Goal: Information Seeking & Learning: Learn about a topic

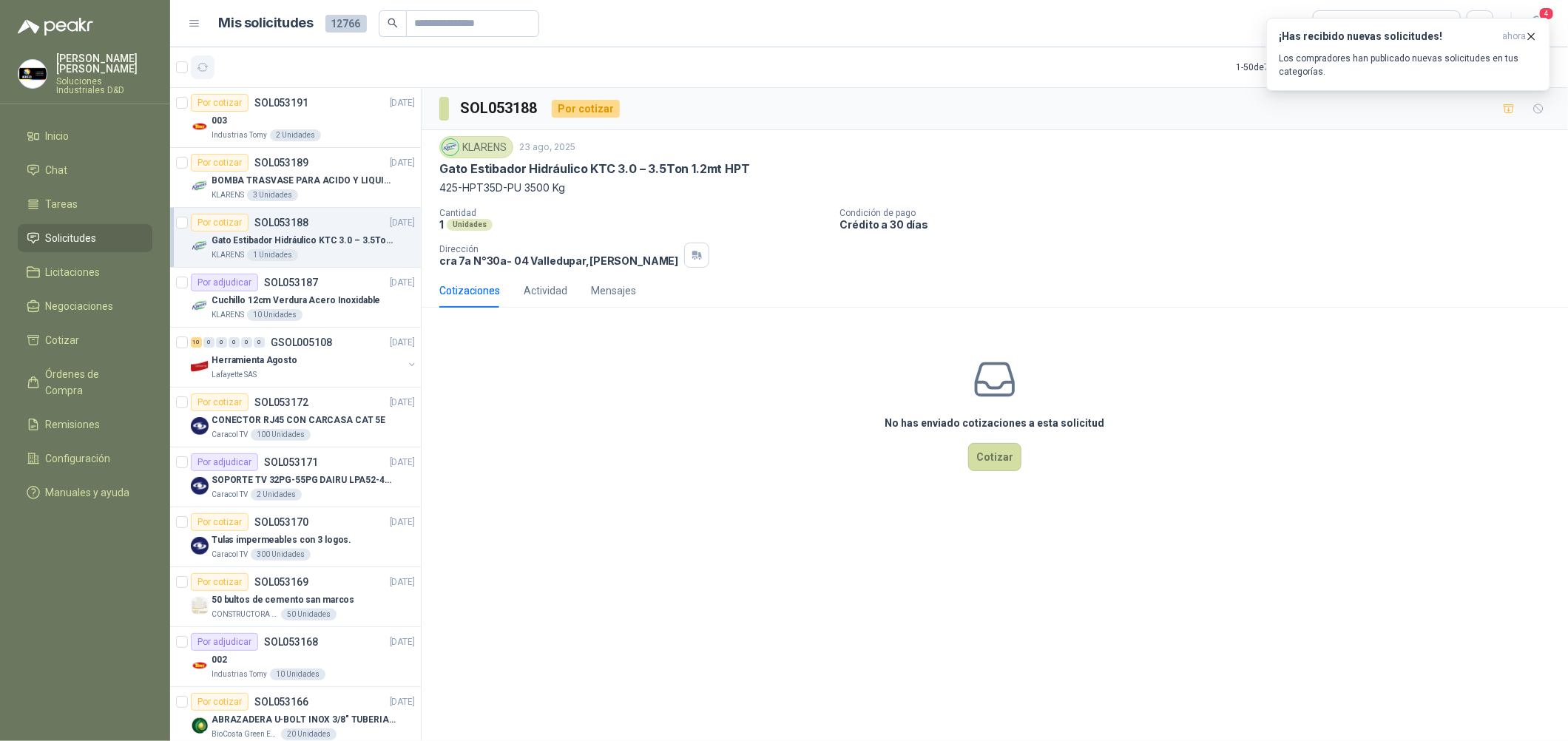
click at [199, 65] on icon "button" at bounding box center [203, 67] width 13 height 13
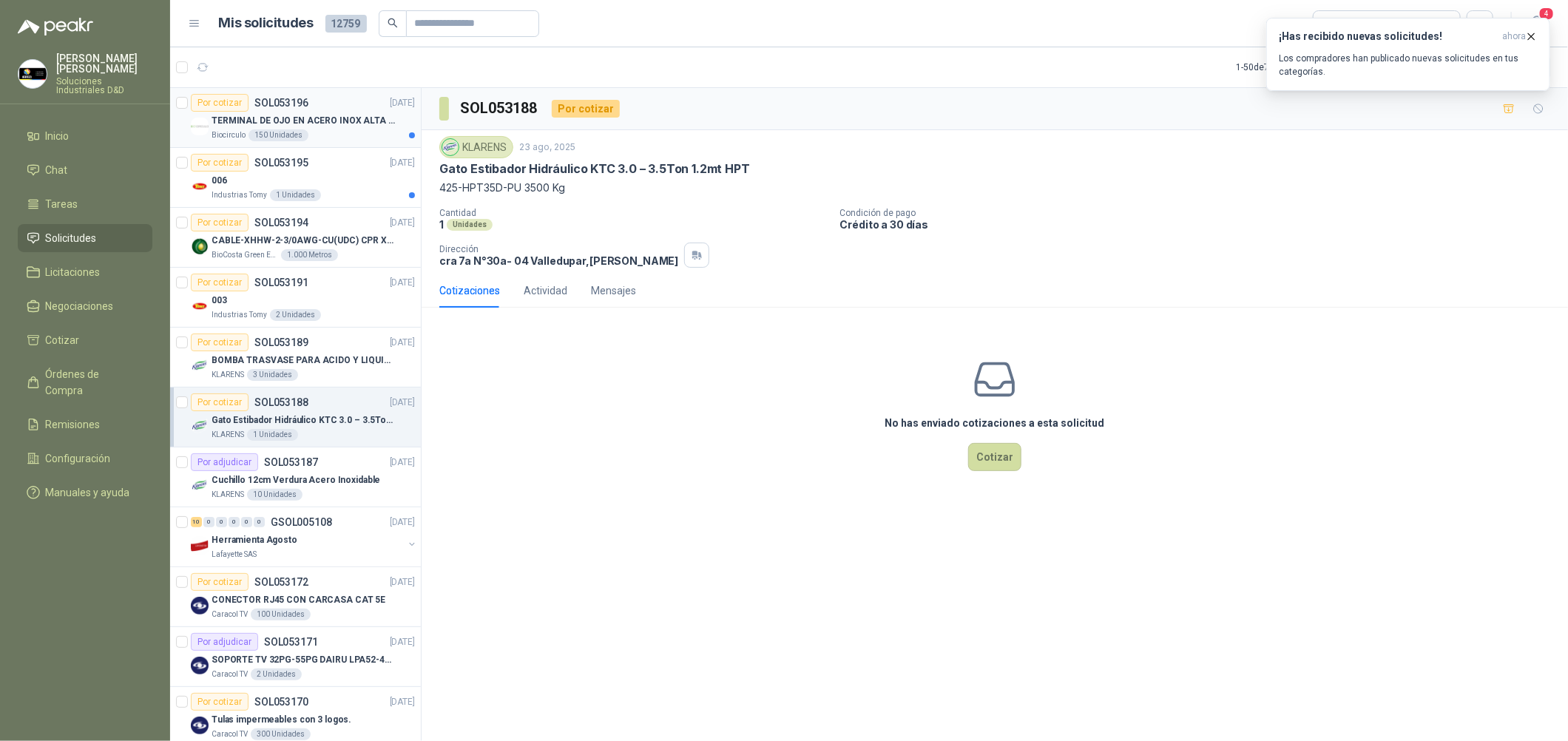
click at [352, 118] on p "TERMINAL DE OJO EN ACERO INOX ALTA EMPERATURA" at bounding box center [303, 121] width 184 height 14
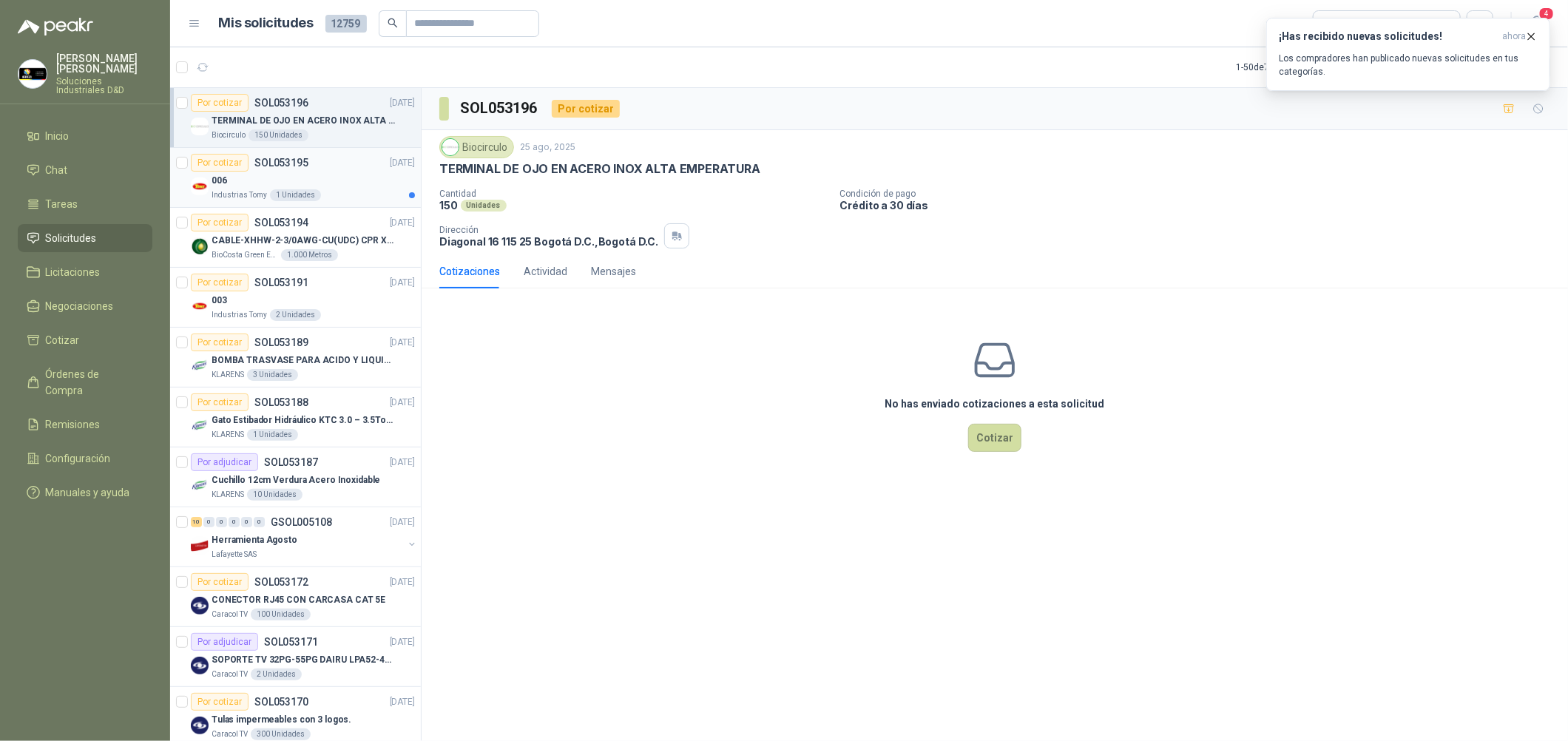
click at [341, 172] on div "006" at bounding box center [313, 180] width 204 height 18
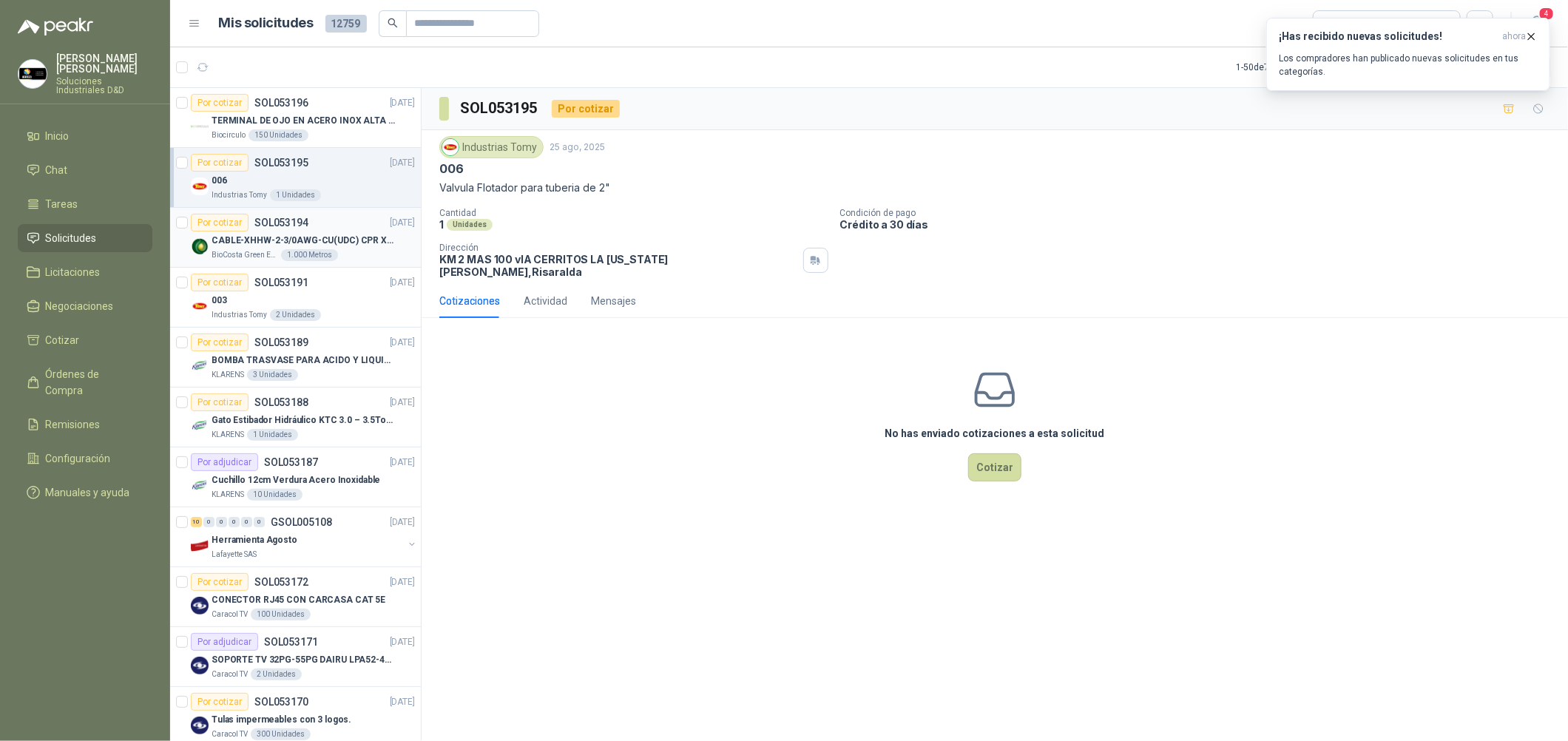
click at [375, 250] on div "BioCosta Green Energy S.A.S 1.000 Metros" at bounding box center [313, 255] width 204 height 12
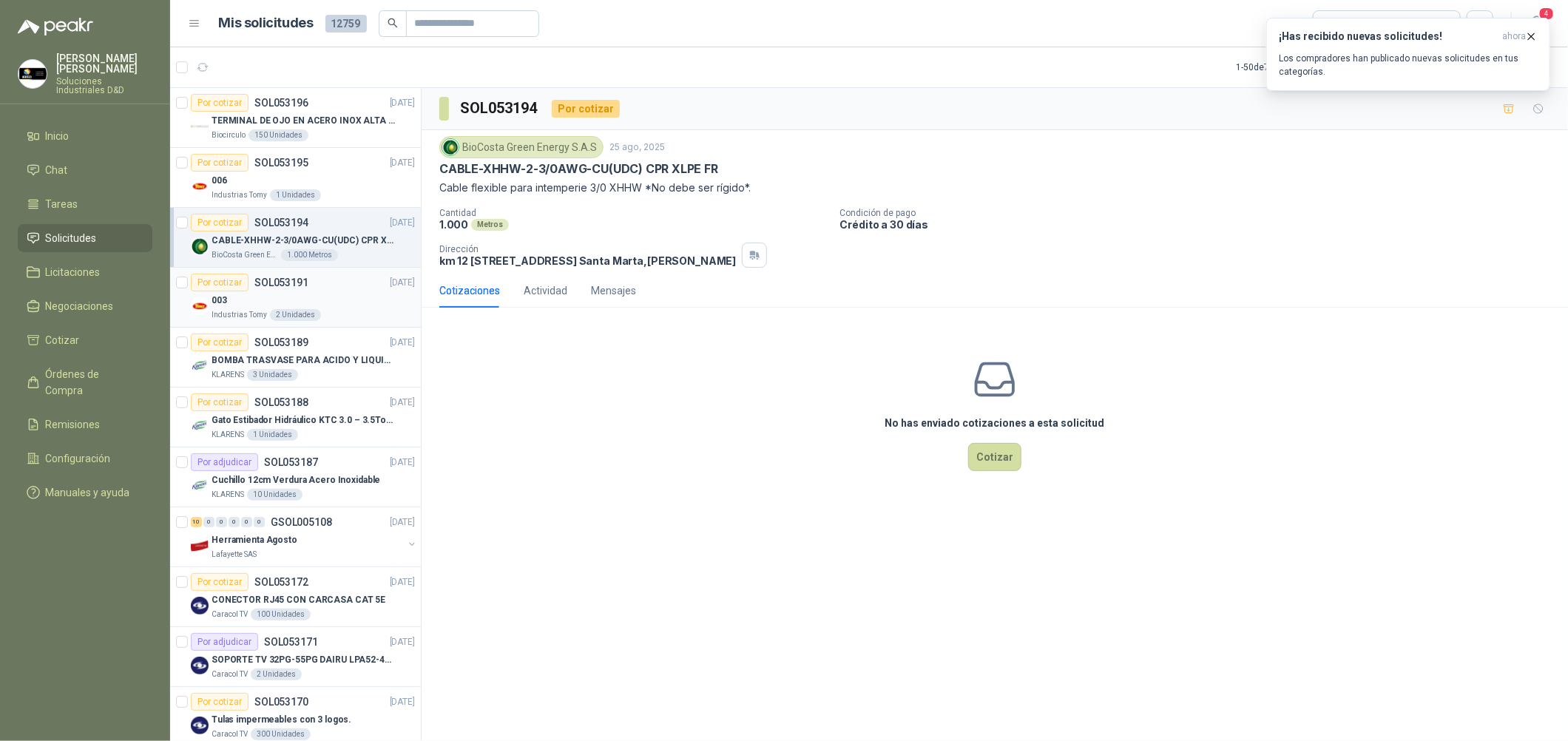
click at [360, 306] on div "003" at bounding box center [313, 300] width 204 height 18
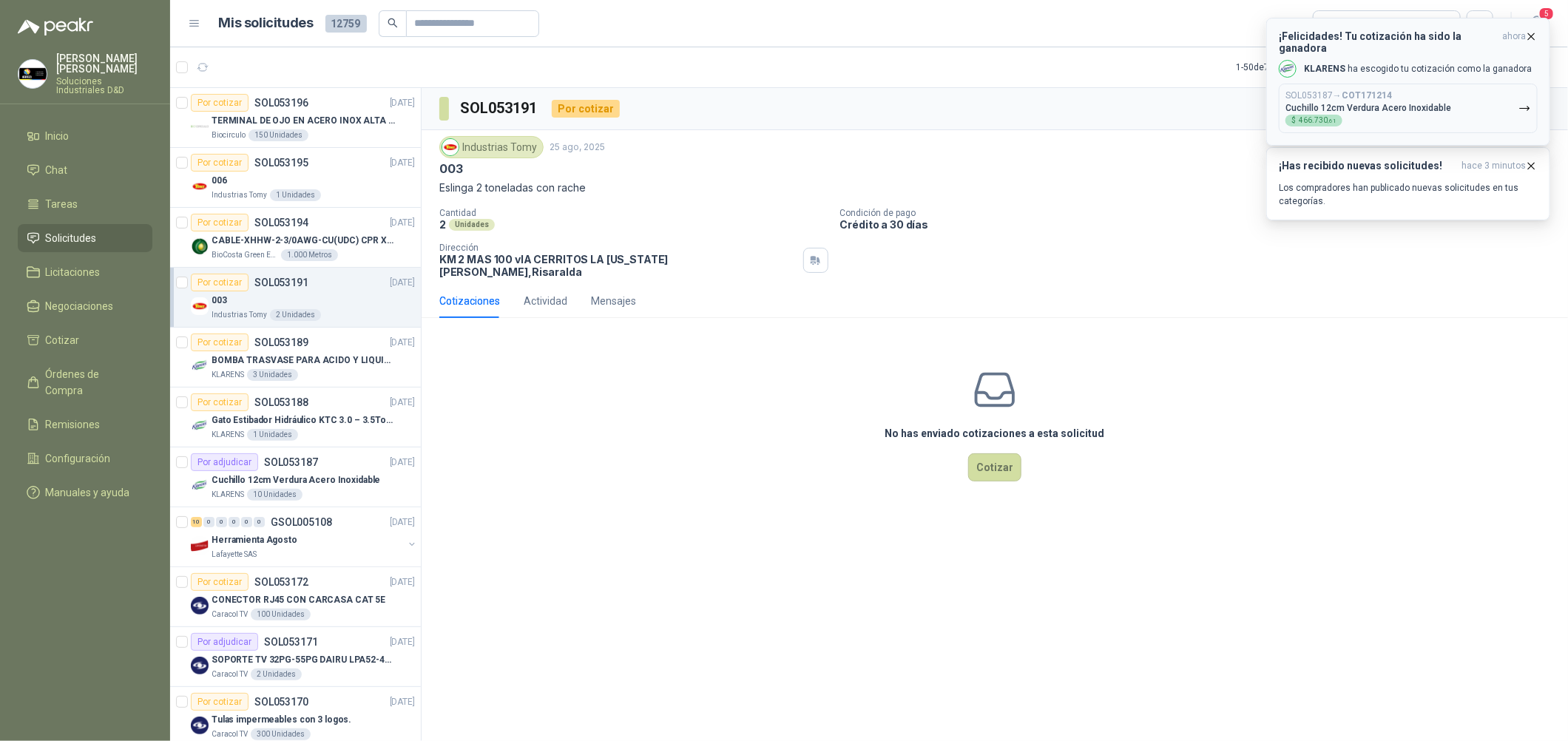
click at [1441, 63] on p "KLARENS ha escogido tu cotización como la ganadora" at bounding box center [1418, 69] width 228 height 13
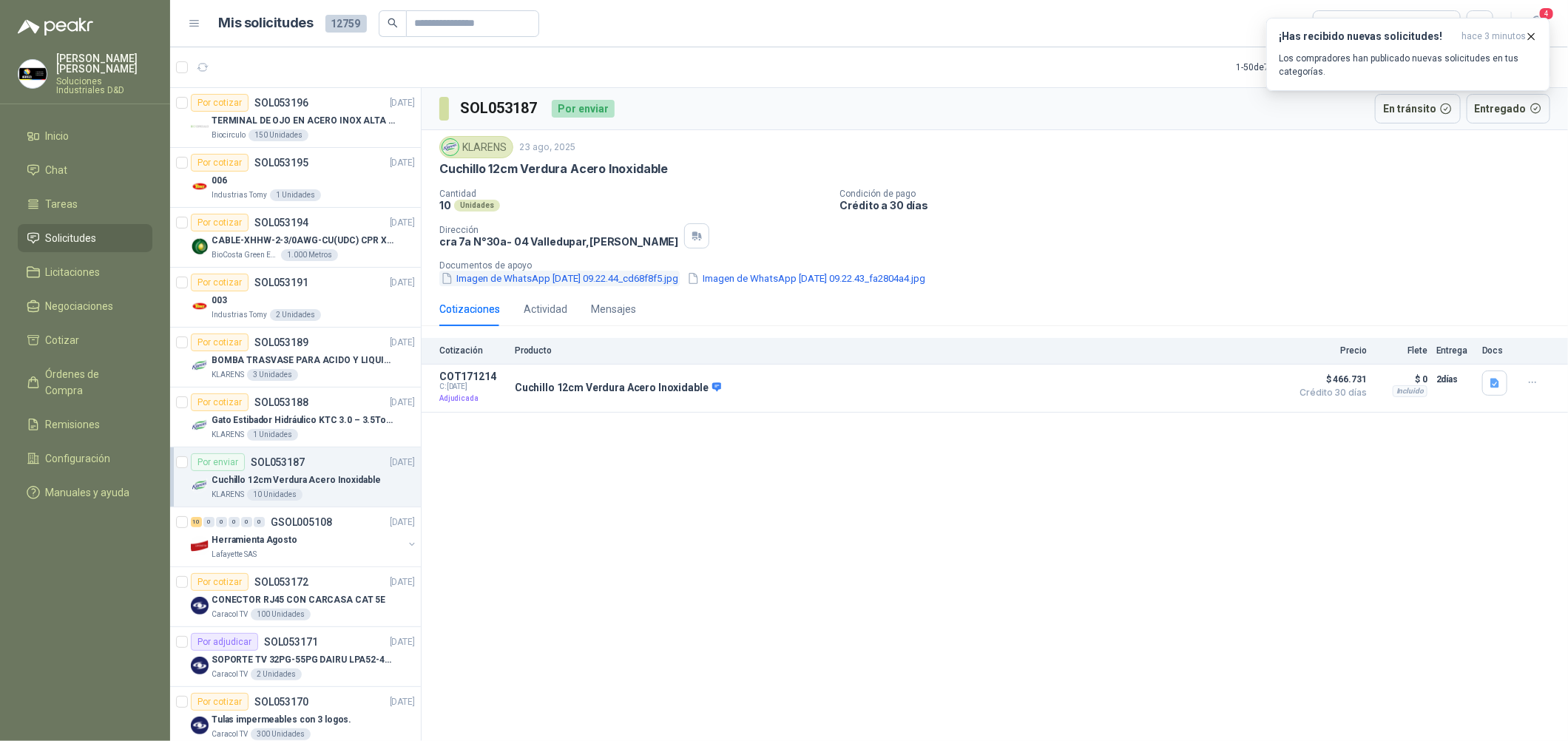
click at [562, 282] on button "Imagen de WhatsApp [DATE] 09.22.44_cd68f8f5.jpg" at bounding box center [559, 278] width 241 height 16
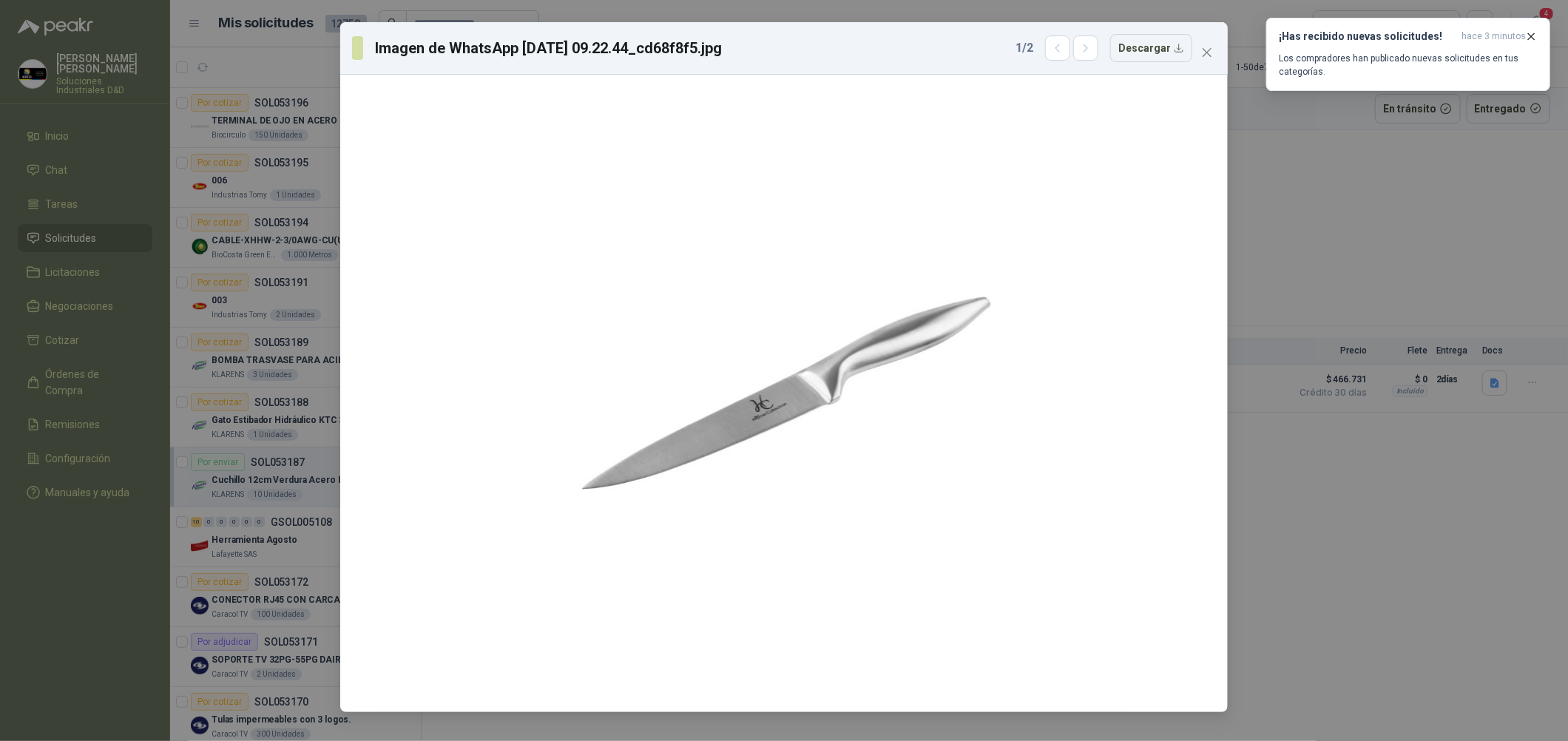
click at [1353, 208] on div "Imagen de WhatsApp [DATE] 09.22.44_cd68f8f5.jpg 1 / 2 Descargar" at bounding box center [784, 370] width 1568 height 741
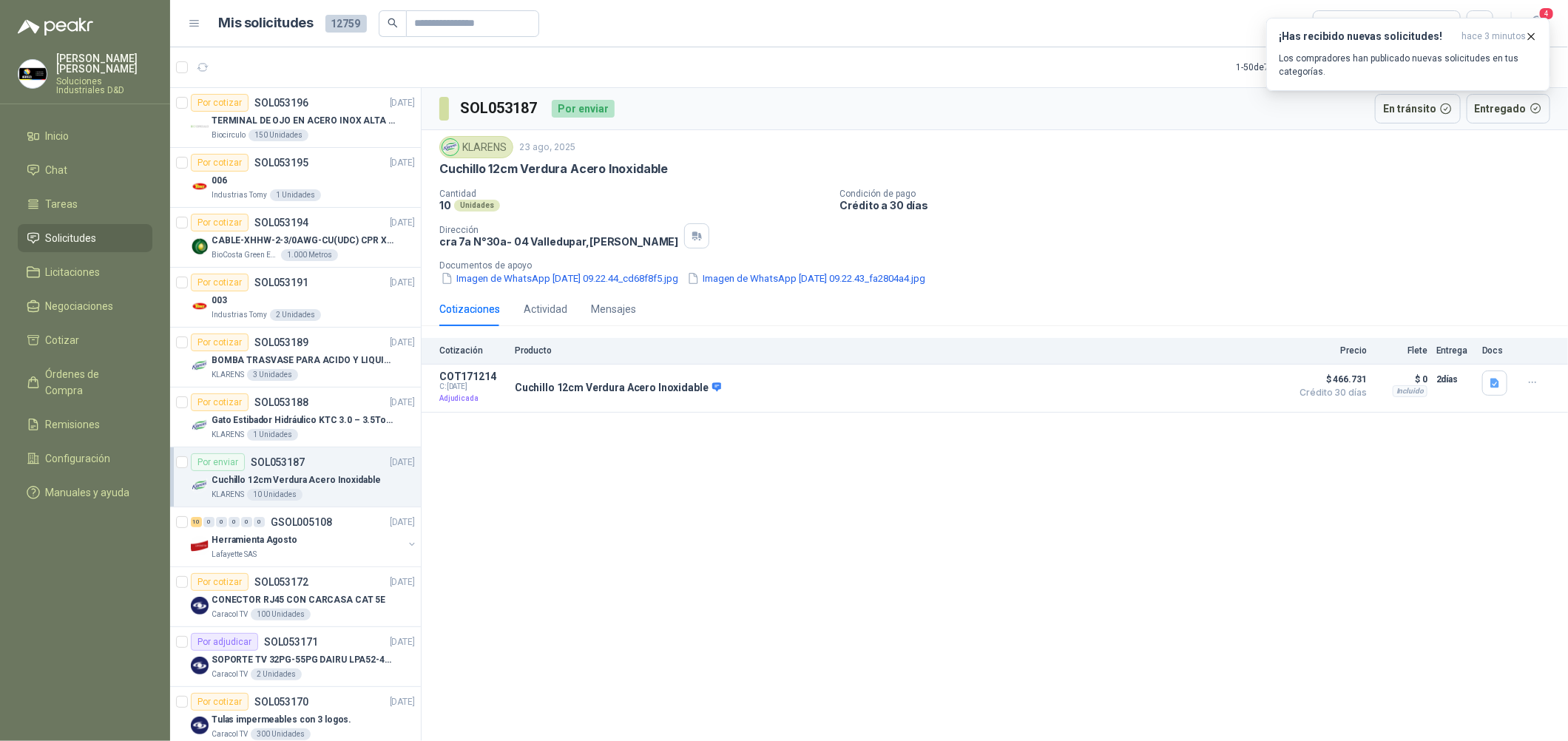
click at [485, 143] on div "KLARENS" at bounding box center [476, 147] width 74 height 22
click at [1536, 34] on icon "button" at bounding box center [1531, 36] width 13 height 13
click at [629, 320] on div "Mensajes" at bounding box center [613, 309] width 45 height 34
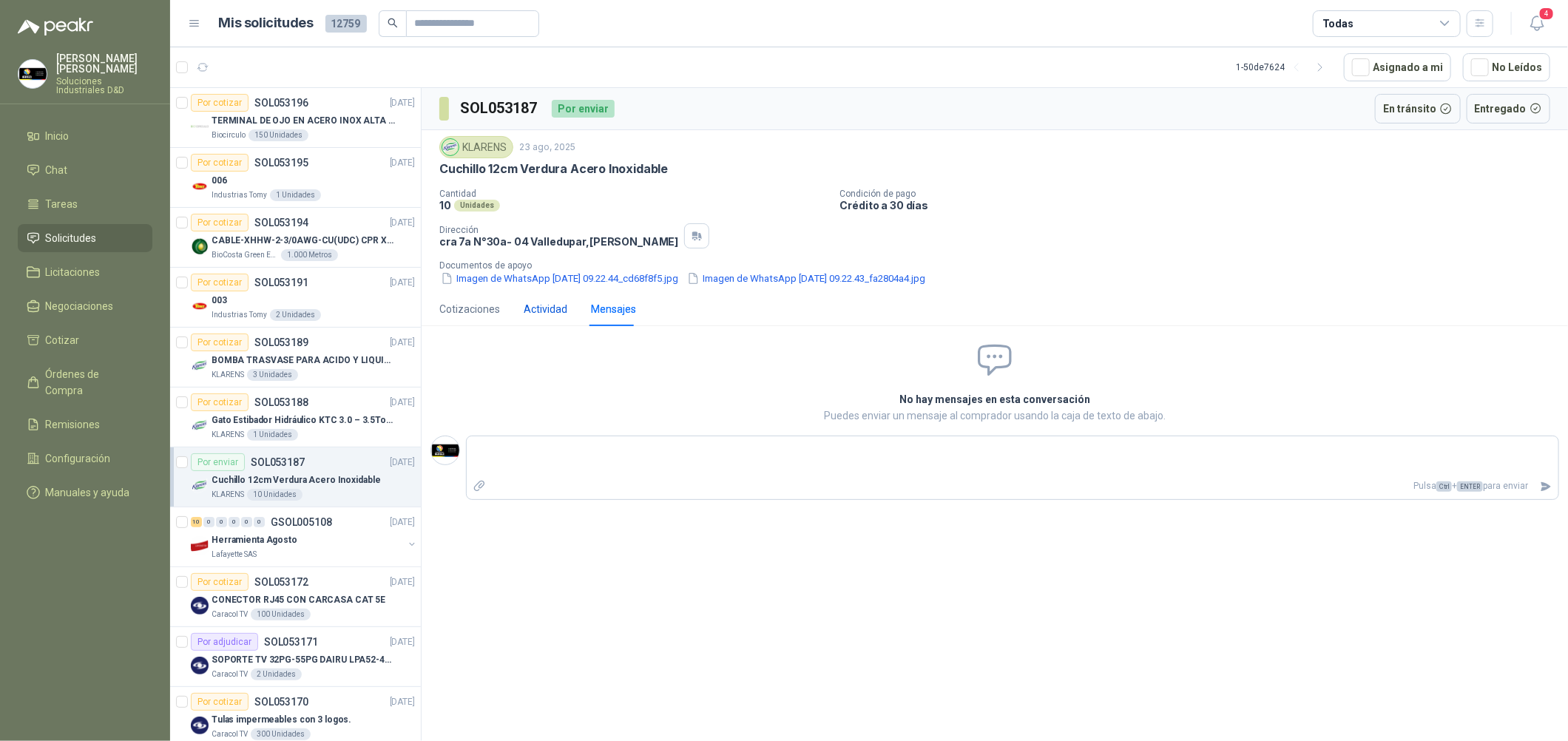
drag, startPoint x: 525, startPoint y: 310, endPoint x: 538, endPoint y: 320, distance: 16.4
click at [527, 310] on div "Actividad" at bounding box center [546, 308] width 44 height 16
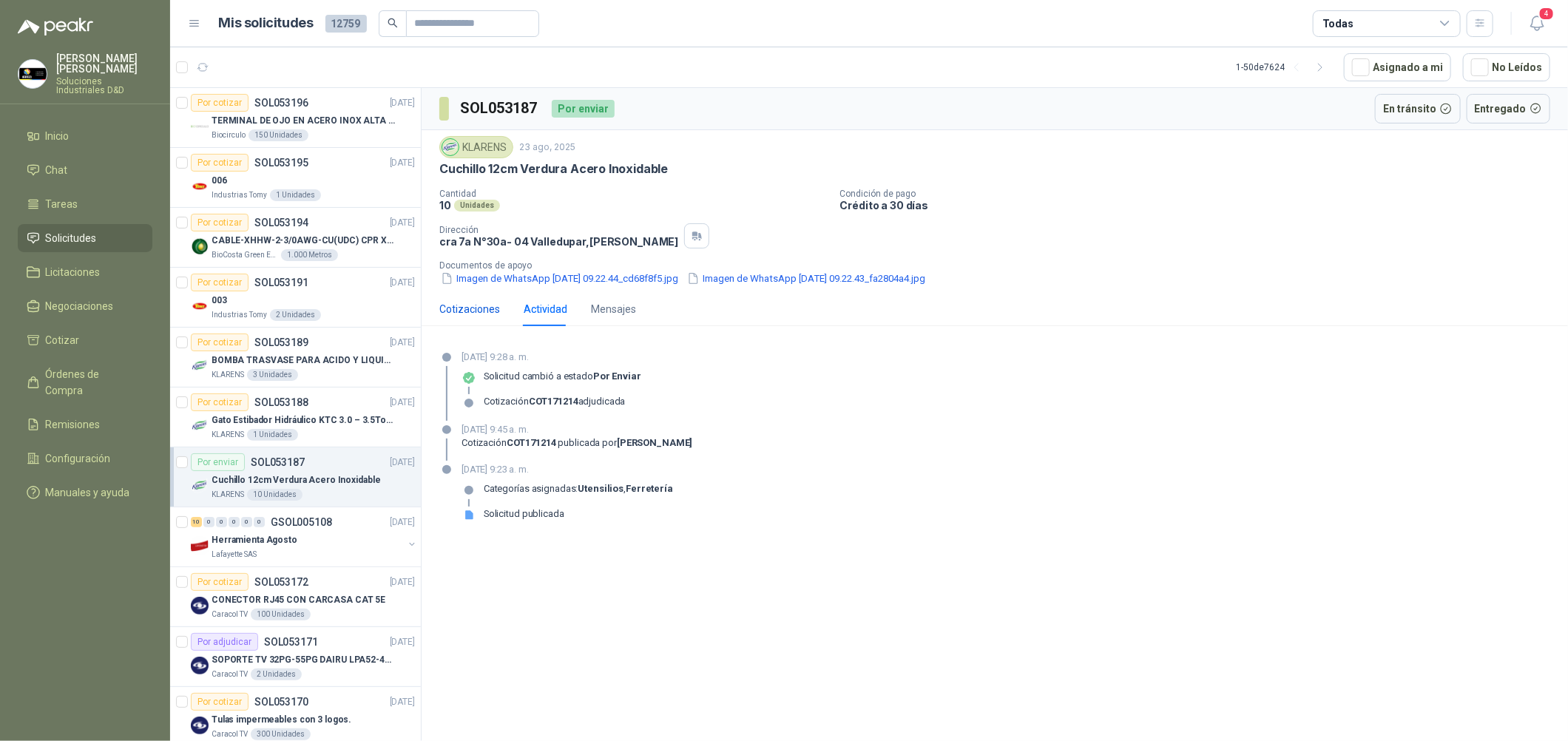
click at [472, 316] on div "Cotizaciones" at bounding box center [469, 308] width 60 height 16
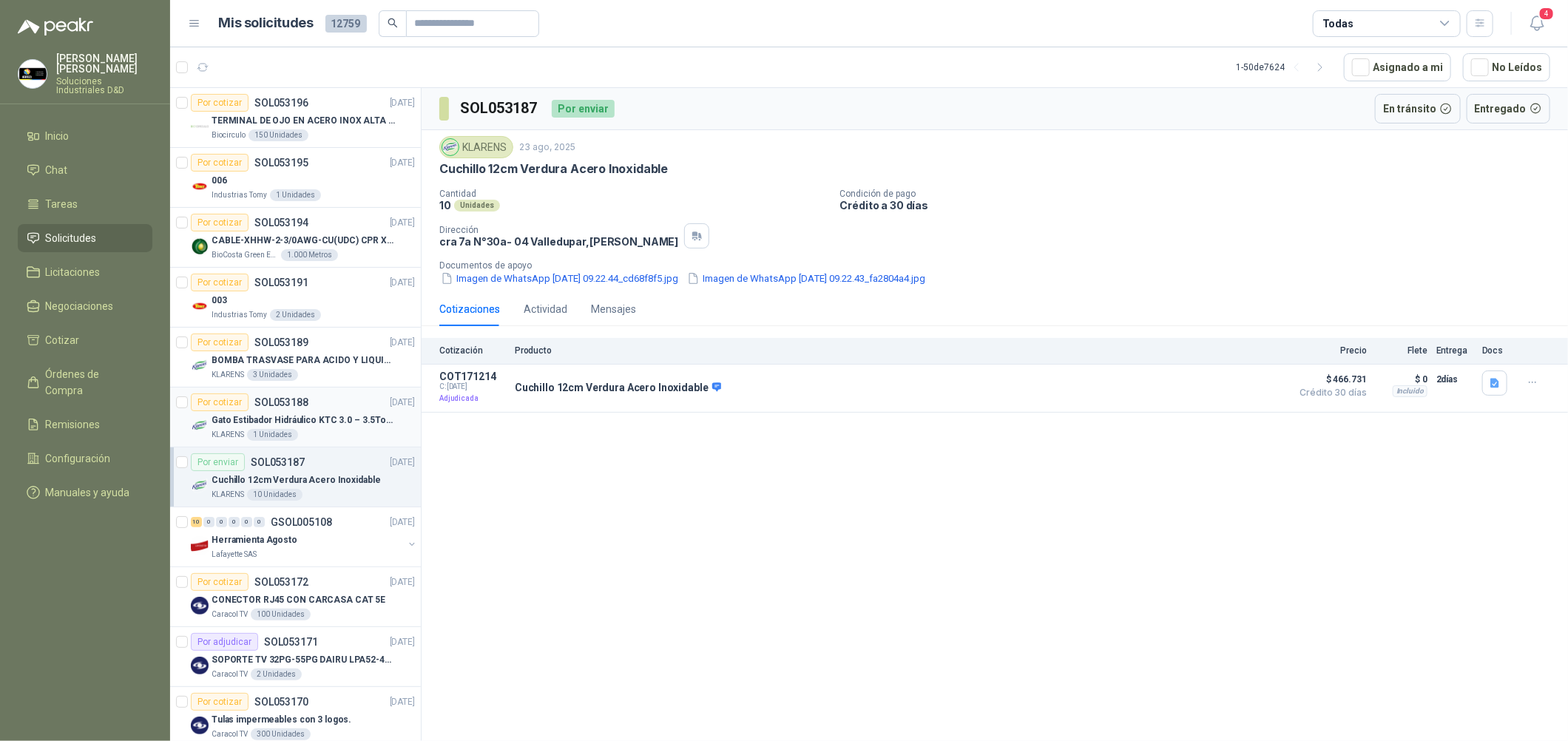
scroll to position [221, 0]
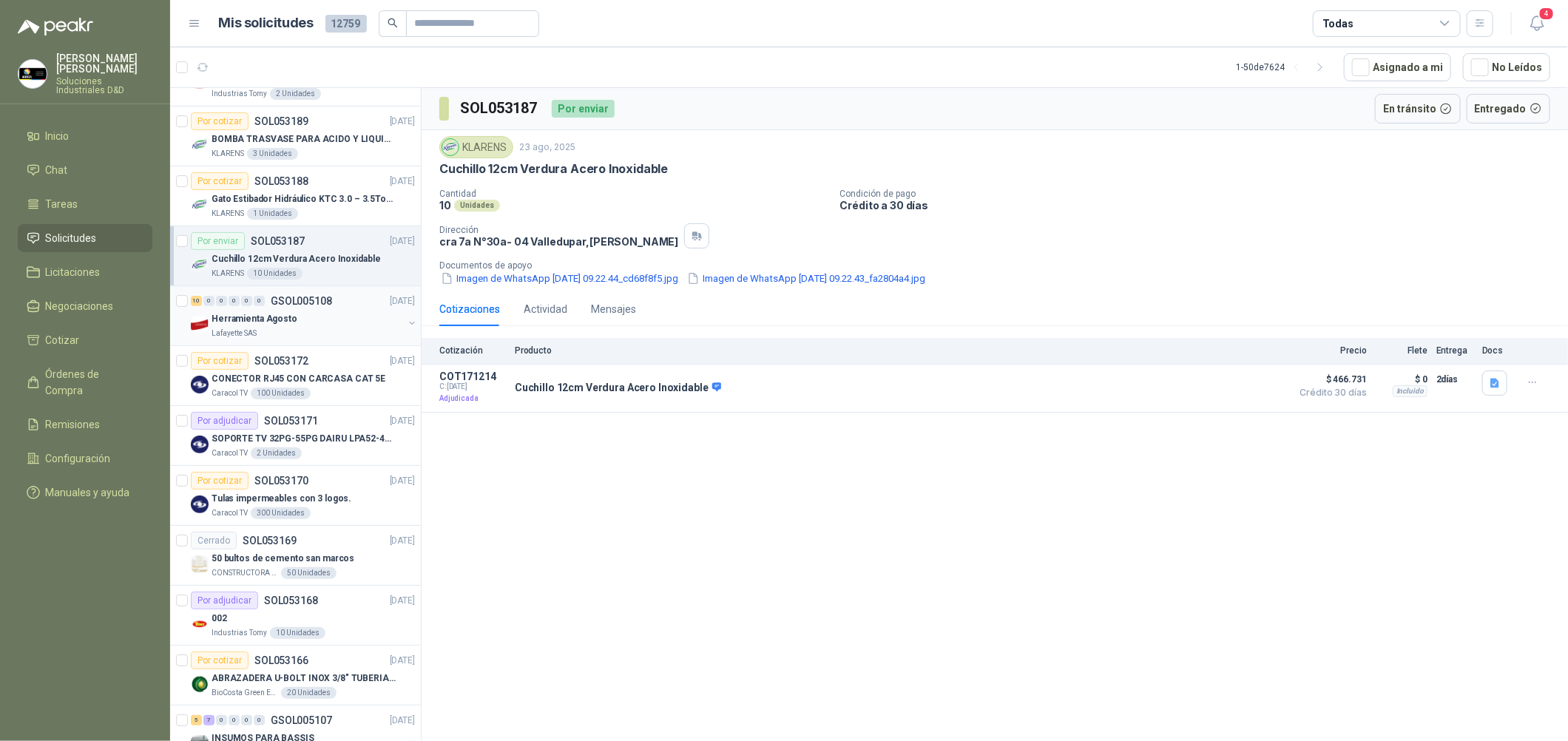
click at [343, 296] on div "10 0 0 0 0 0 GSOL005108 [DATE]" at bounding box center [304, 301] width 227 height 18
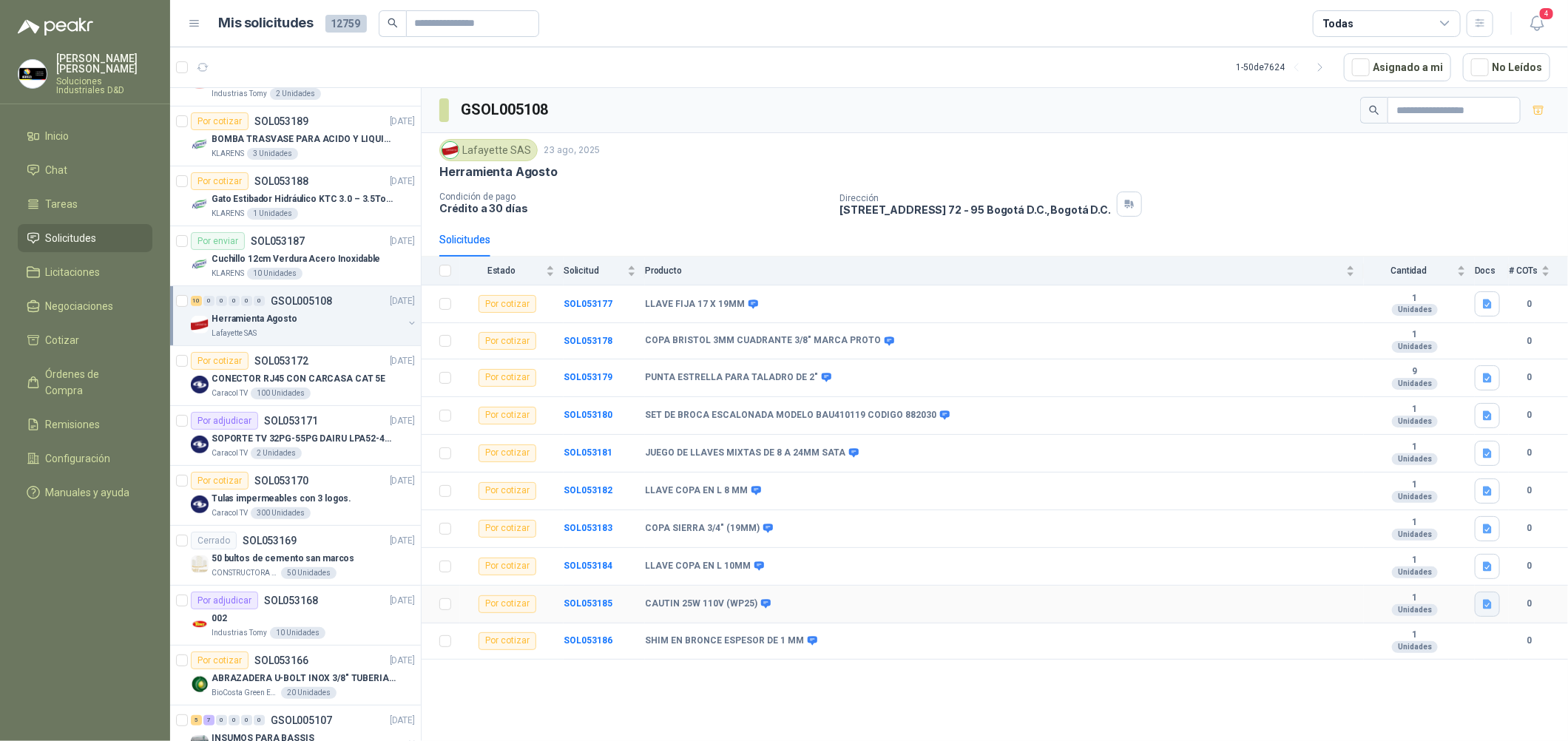
click at [1494, 604] on button "button" at bounding box center [1488, 604] width 25 height 25
click at [1437, 573] on button "Cautin WP25 22766.JPG" at bounding box center [1428, 574] width 123 height 16
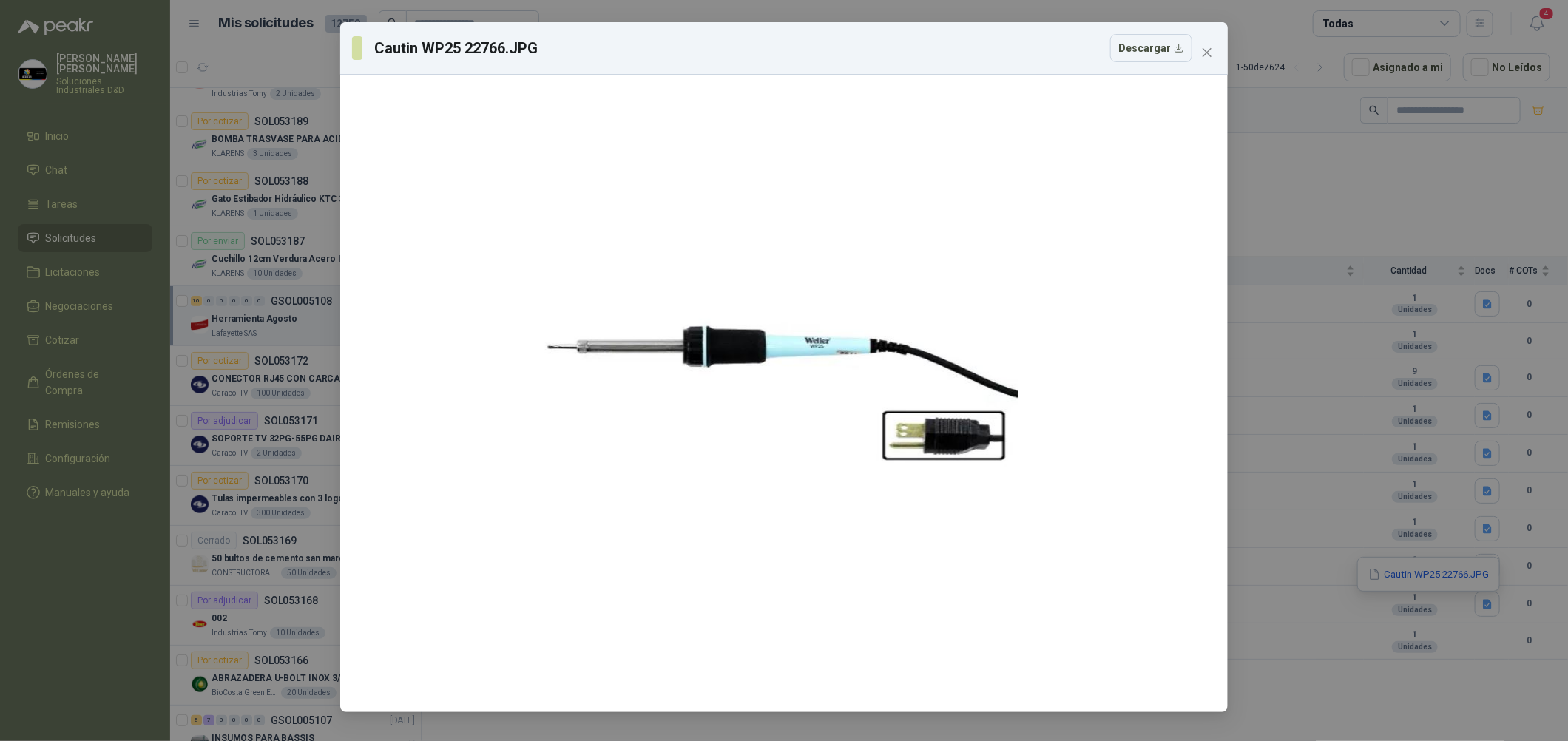
click at [1328, 402] on div "Cautin WP25 22766.JPG Descargar" at bounding box center [784, 370] width 1568 height 741
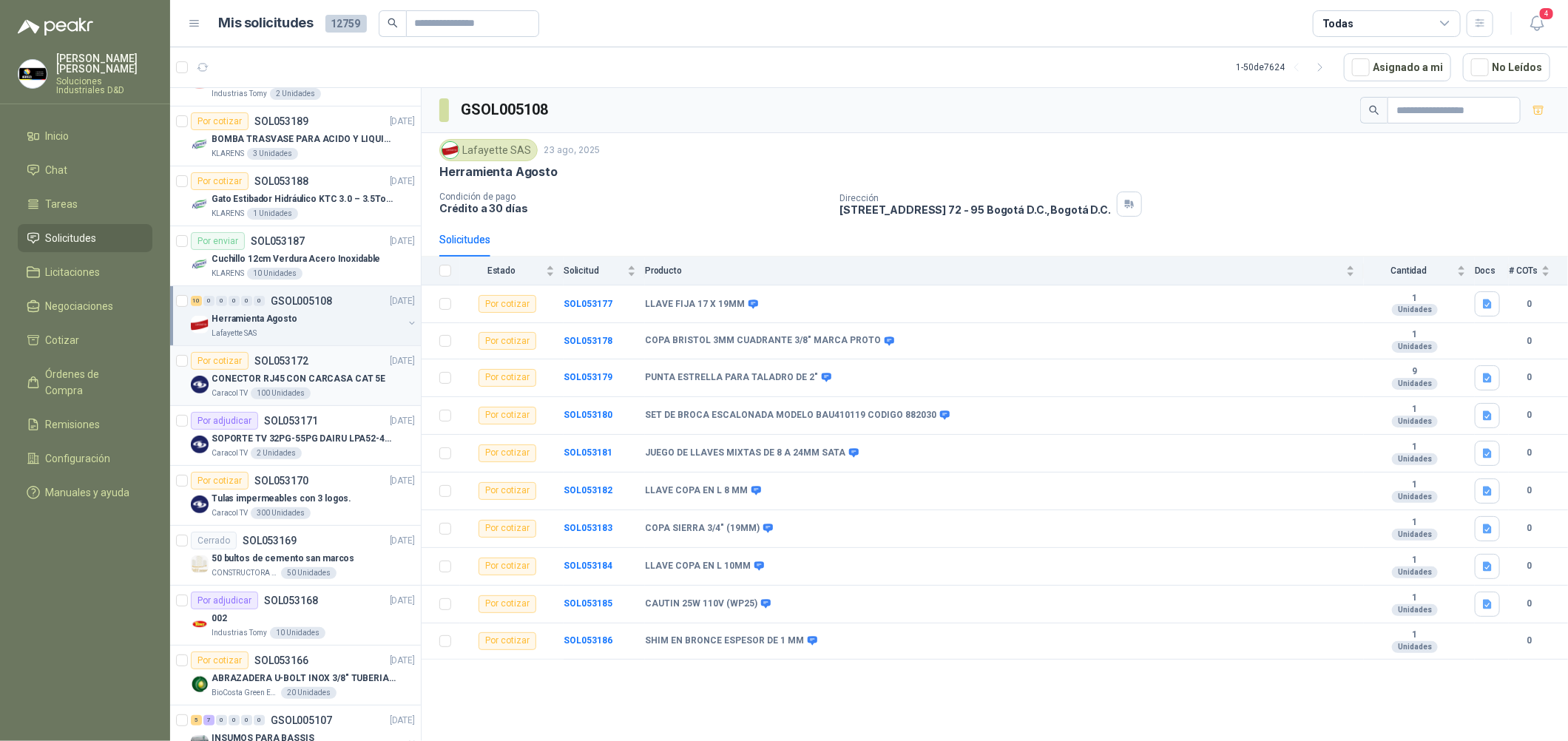
click at [326, 372] on p "CONECTOR RJ45 CON CARCASA CAT 5E" at bounding box center [298, 379] width 173 height 14
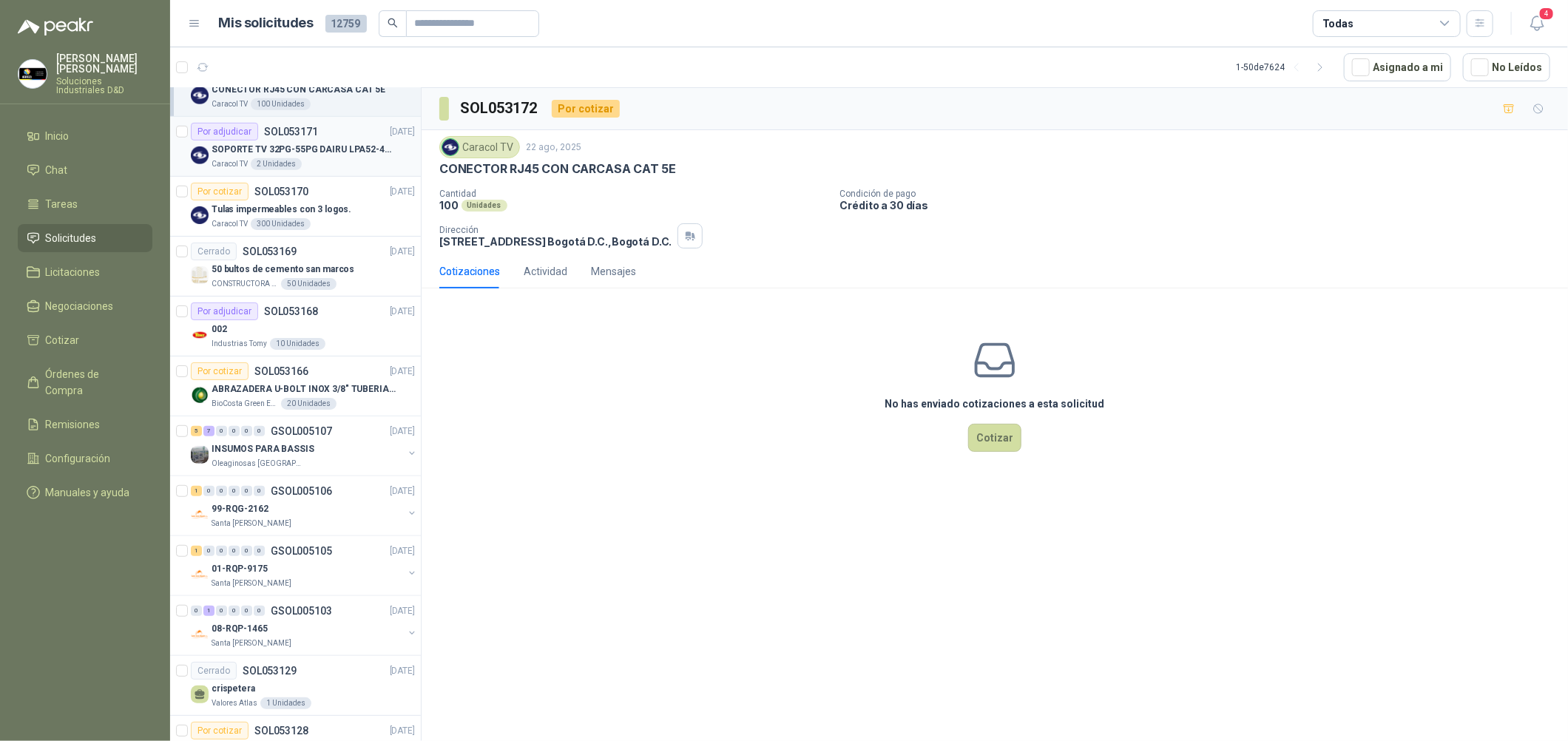
scroll to position [554, 0]
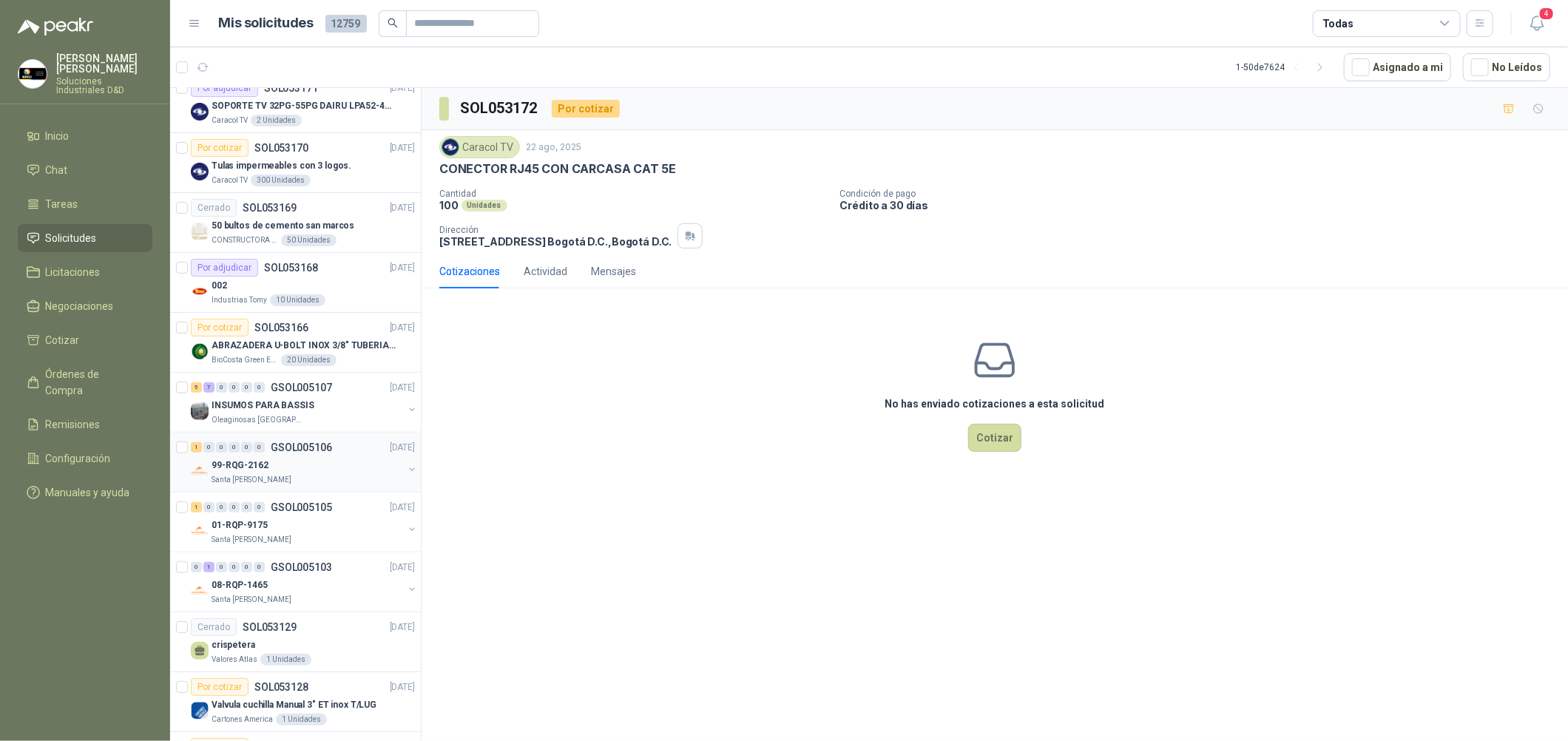
click at [355, 453] on div "1 0 0 0 0 0 GSOL005106 [DATE]" at bounding box center [304, 447] width 227 height 18
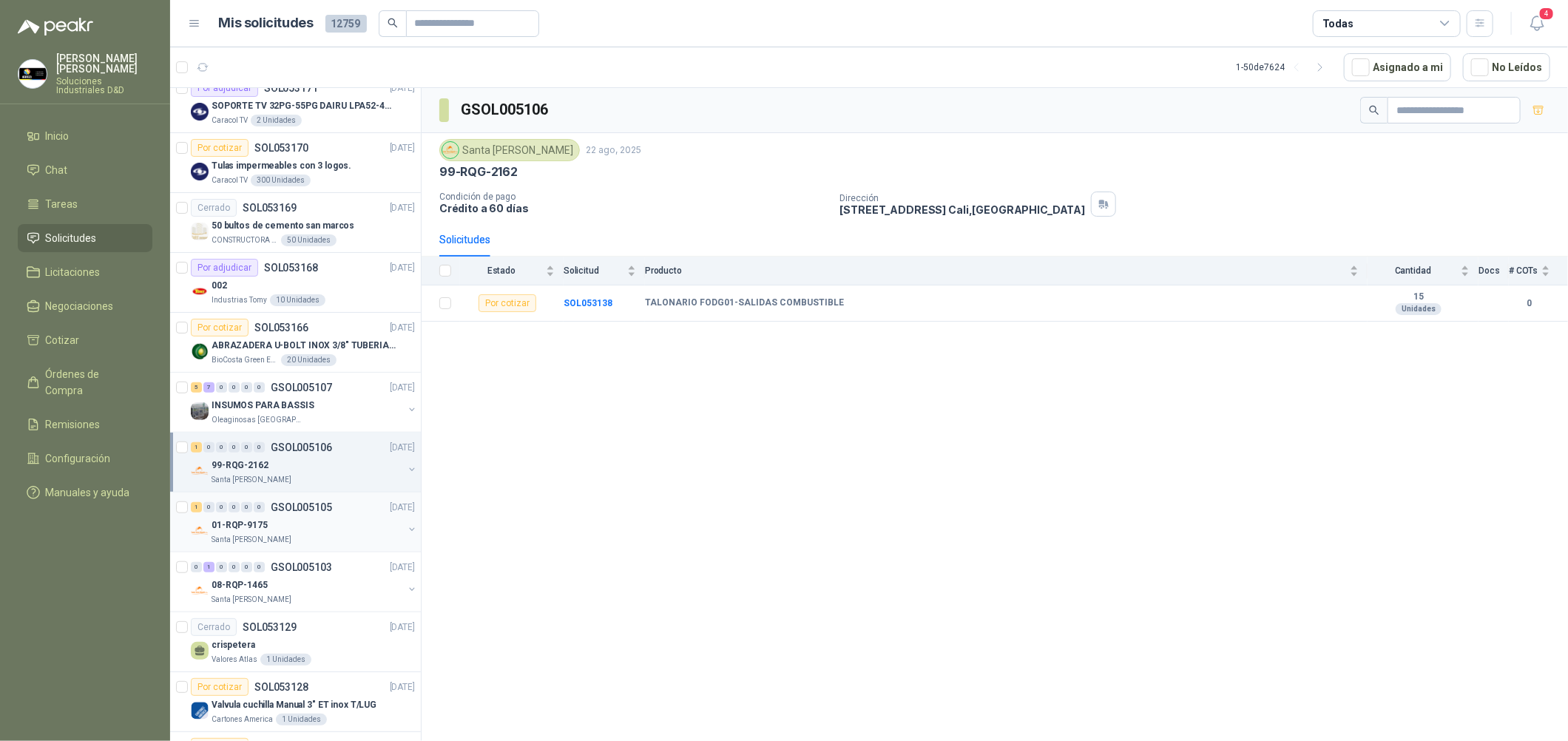
click at [366, 534] on div "Santa [PERSON_NAME]" at bounding box center [307, 540] width 192 height 12
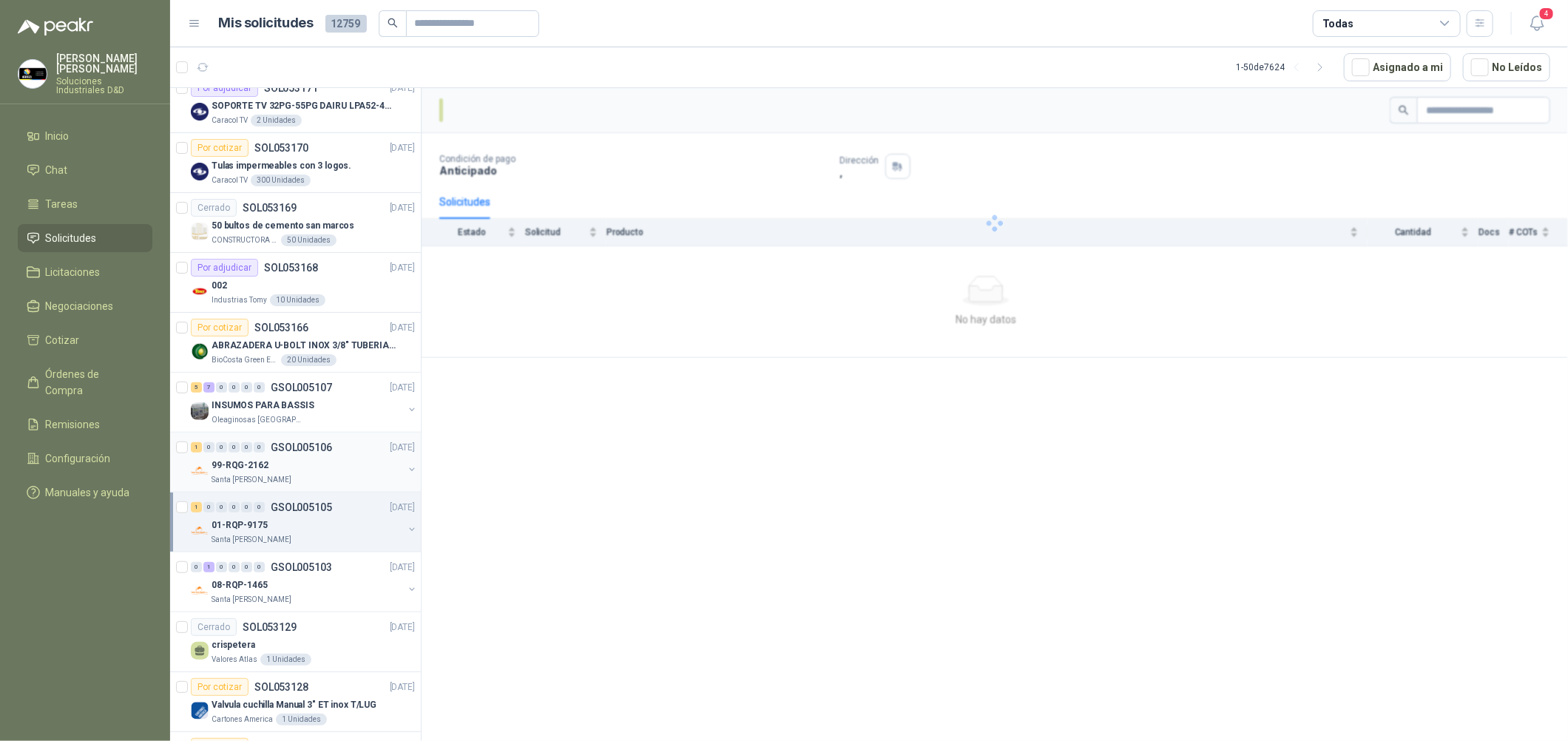
click at [368, 474] on div "Santa [PERSON_NAME]" at bounding box center [307, 480] width 192 height 12
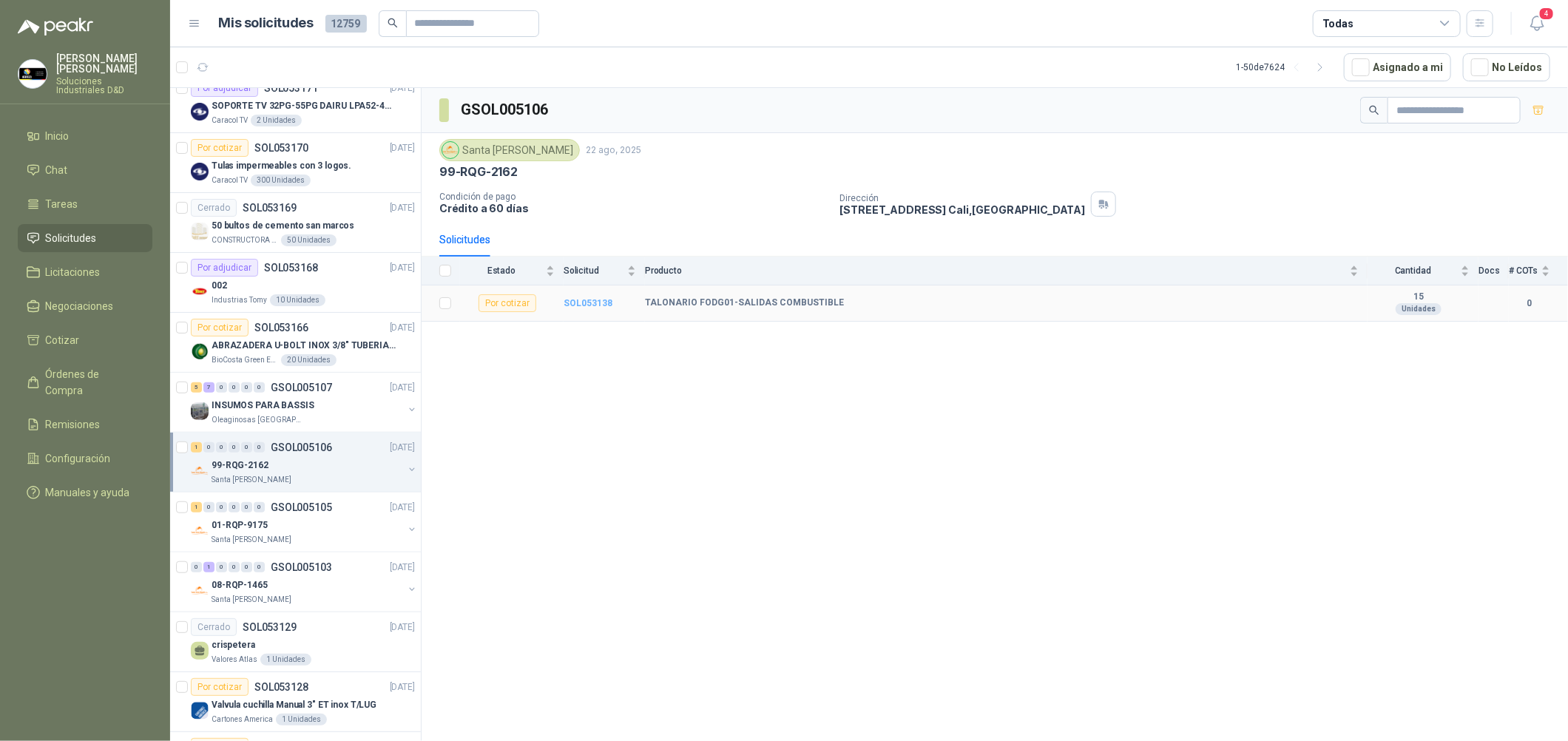
click at [583, 299] on b "SOL053138" at bounding box center [587, 303] width 49 height 10
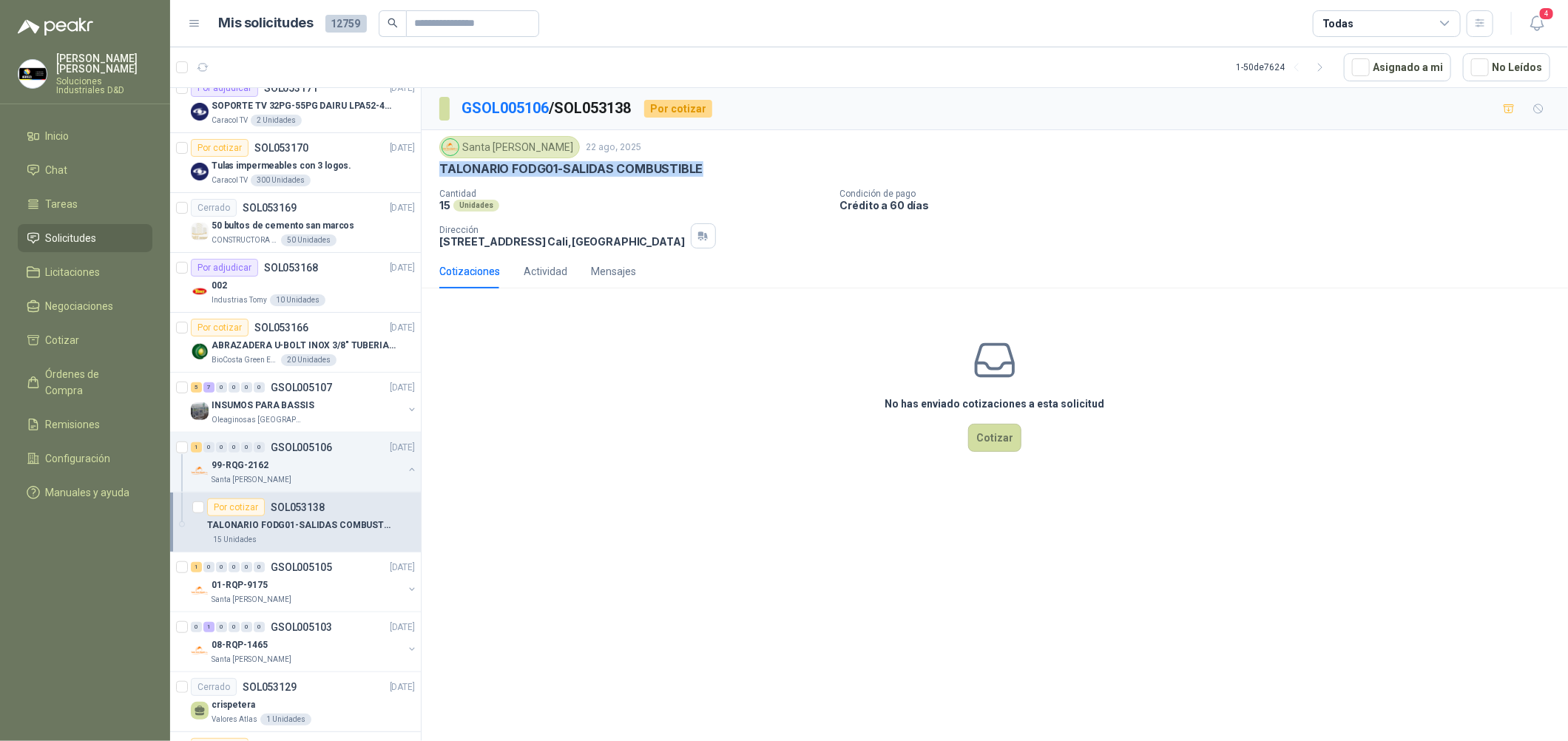
drag, startPoint x: 701, startPoint y: 166, endPoint x: 440, endPoint y: 174, distance: 261.1
click at [440, 174] on div "TALONARIO FODG01-SALIDAS COMBUSTIBLE" at bounding box center [995, 168] width 1111 height 16
copy p "TALONARIO FODG01-SALIDAS COMBUSTIBLE"
click at [377, 285] on div "002" at bounding box center [313, 285] width 204 height 18
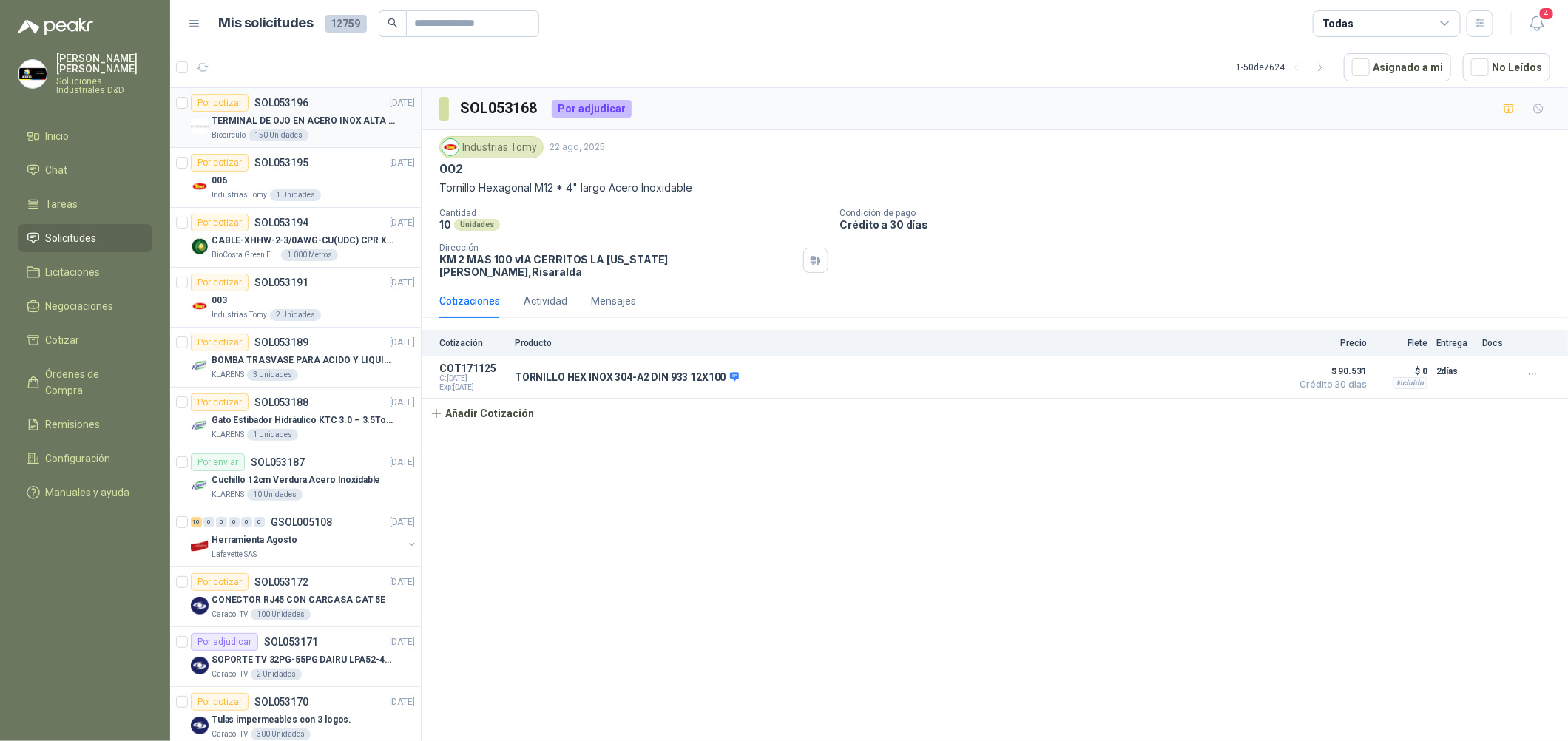
click at [343, 133] on div "Biocirculo 150 Unidades" at bounding box center [313, 135] width 204 height 12
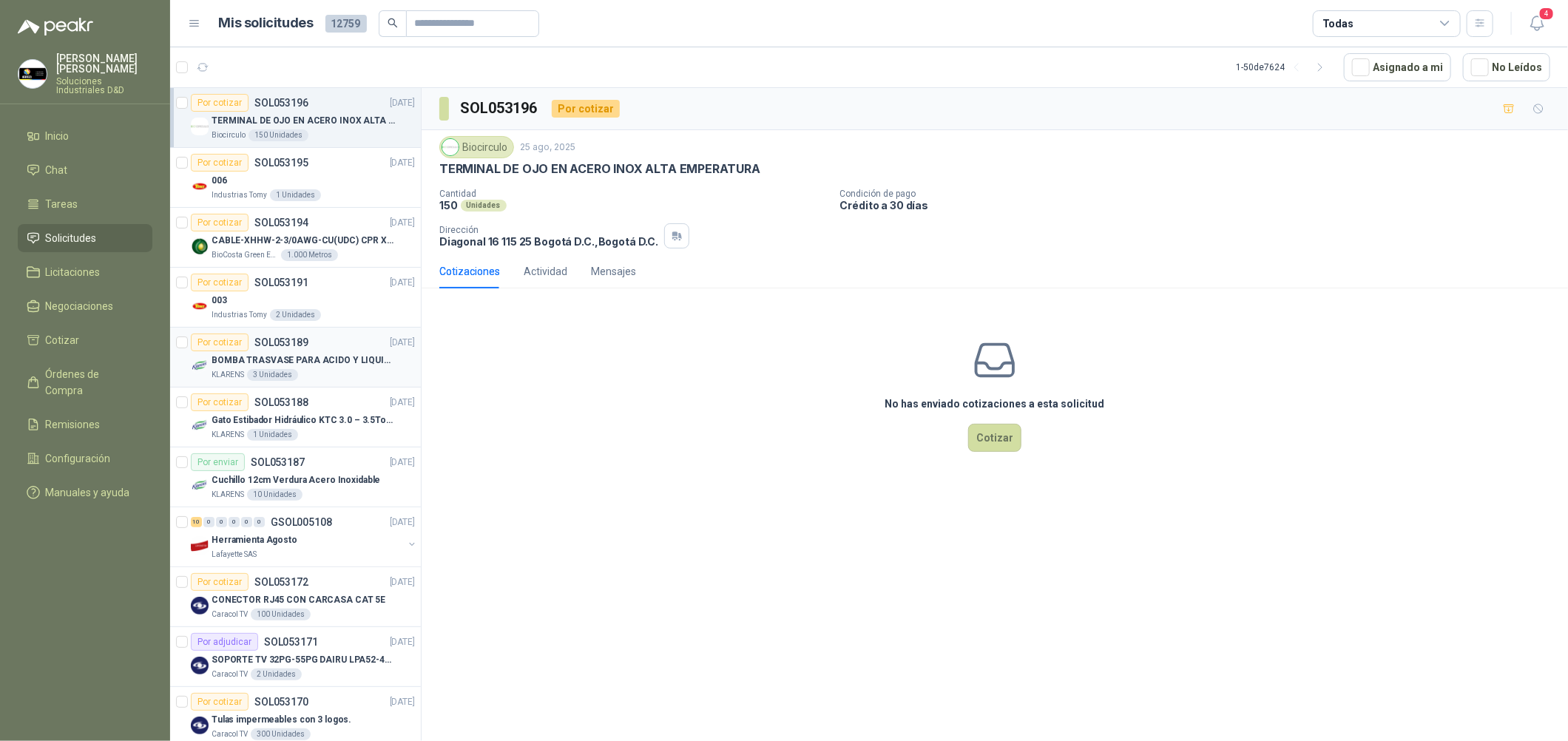
click at [348, 371] on div "KLARENS 3 Unidades" at bounding box center [313, 375] width 204 height 12
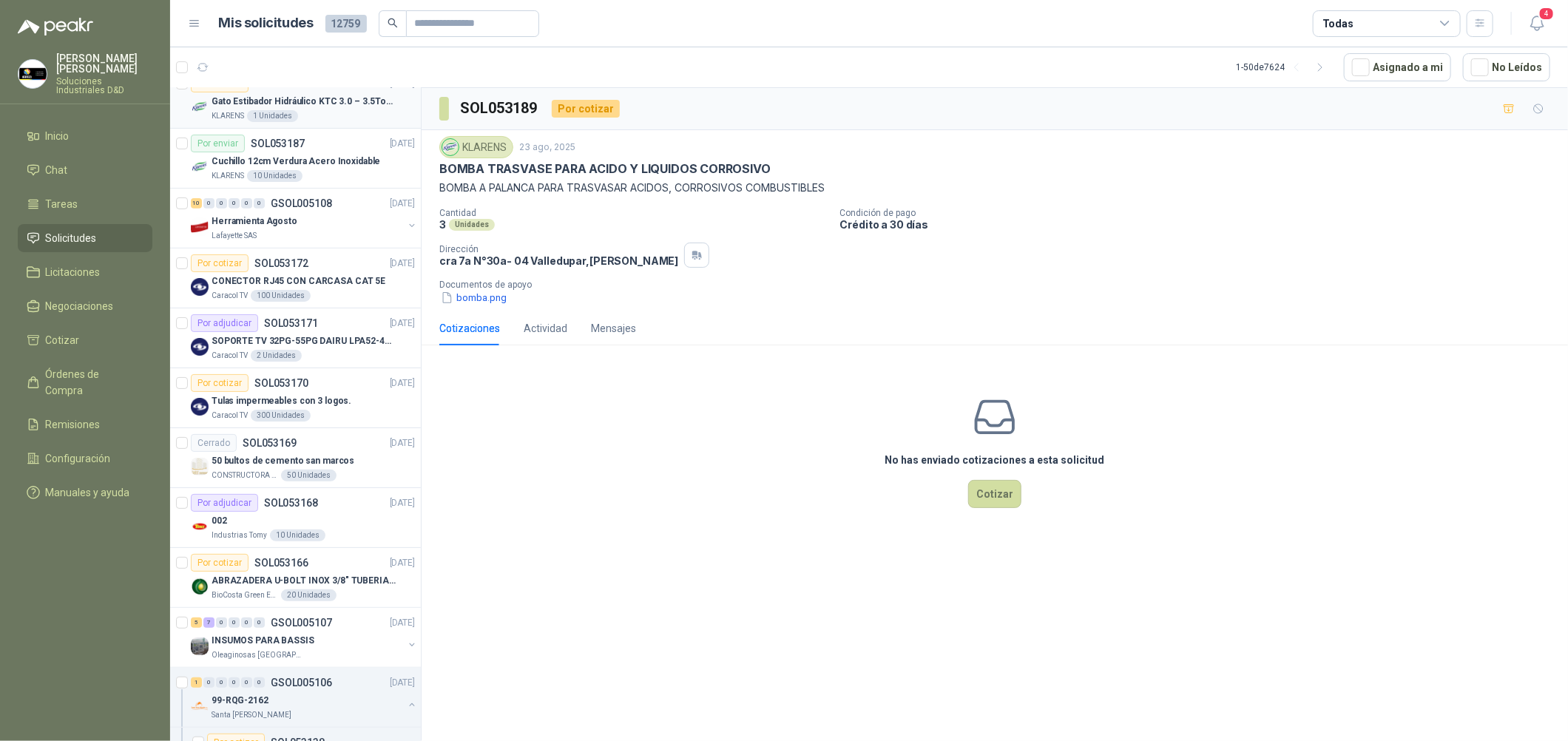
scroll to position [110, 0]
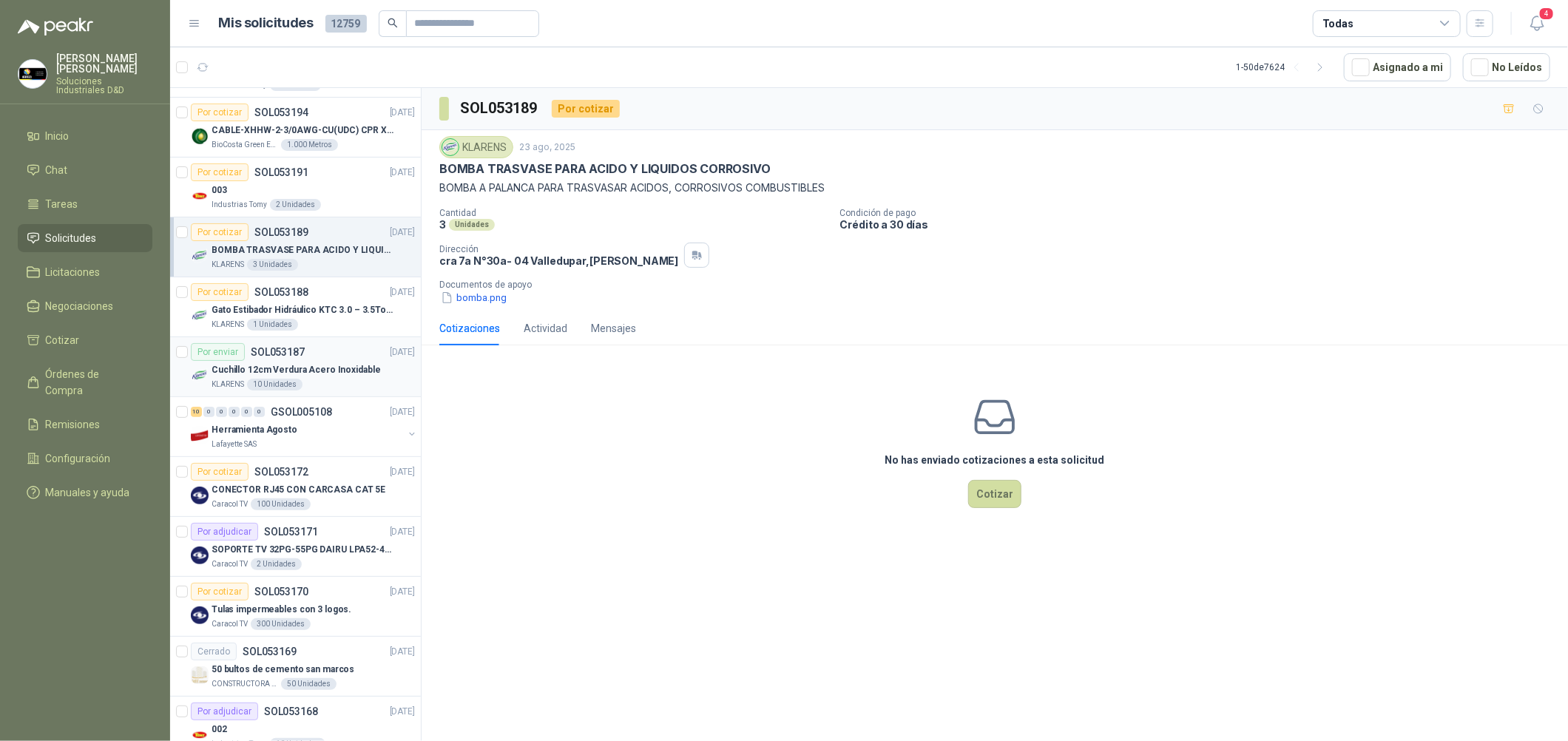
click at [349, 375] on p "Cuchillo 12cm Verdura Acero Inoxidable" at bounding box center [295, 370] width 168 height 14
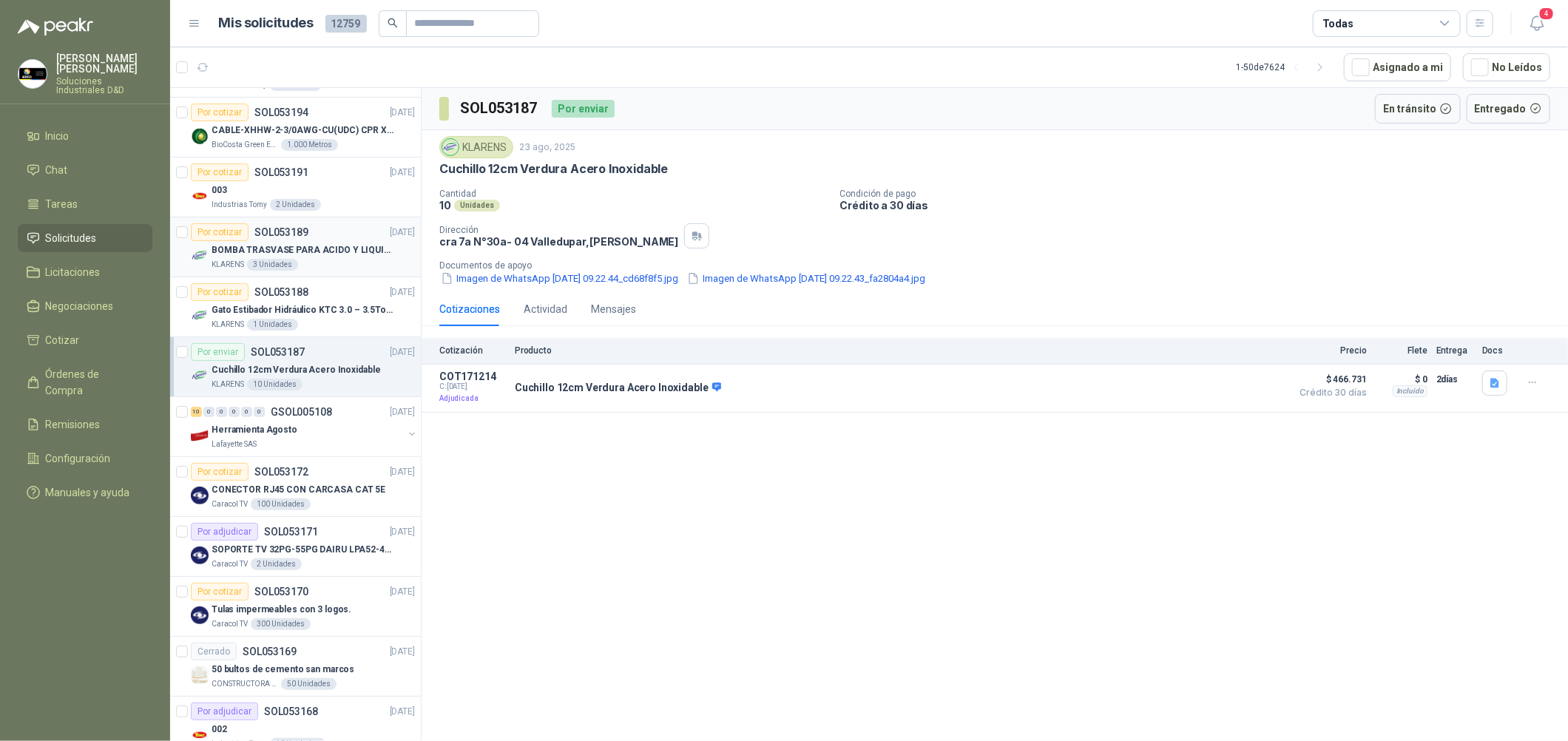
click at [341, 246] on p "BOMBA TRASVASE PARA ACIDO Y LIQUIDOS CORROSIVO" at bounding box center [303, 250] width 184 height 14
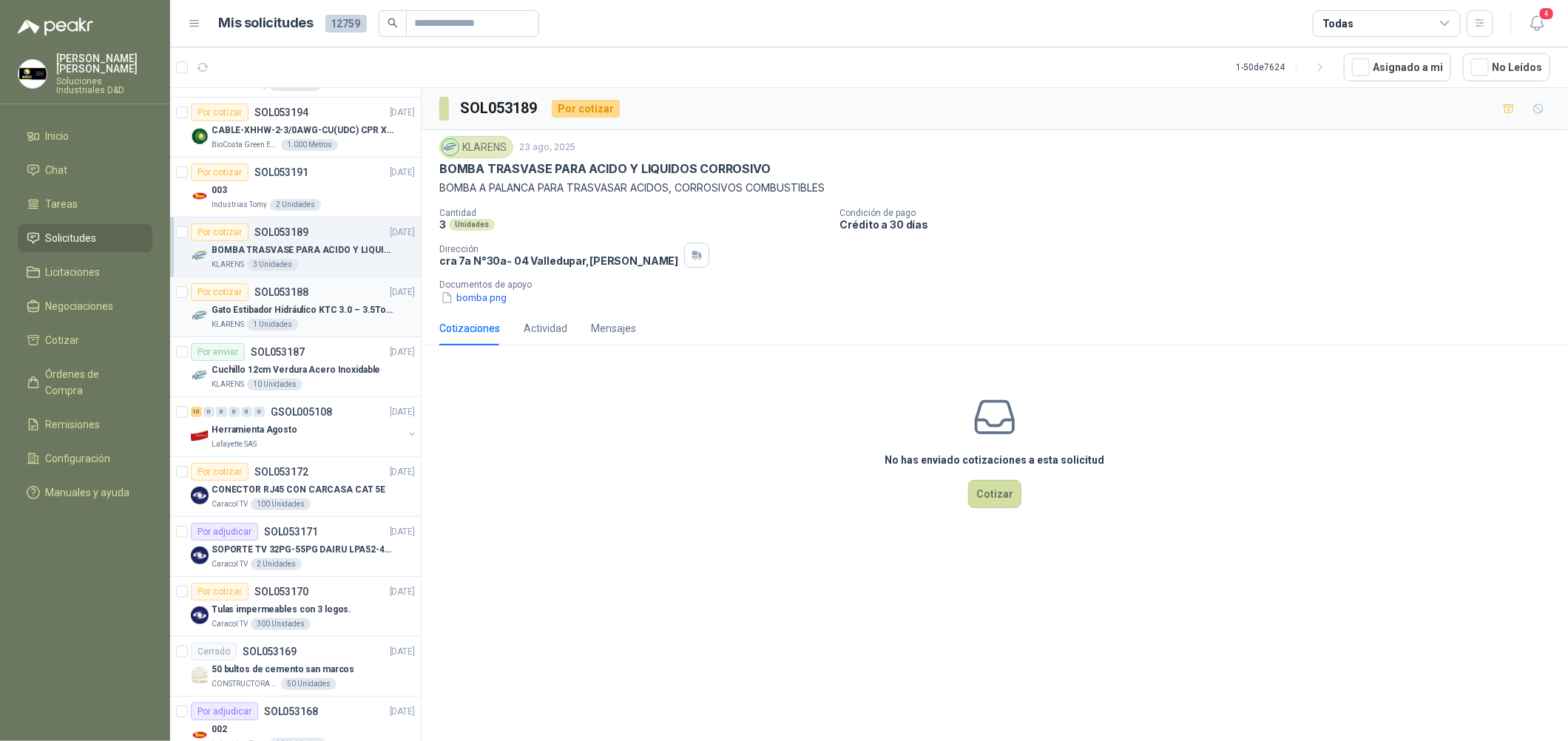
click at [375, 329] on div "KLARENS 1 Unidades" at bounding box center [313, 324] width 204 height 12
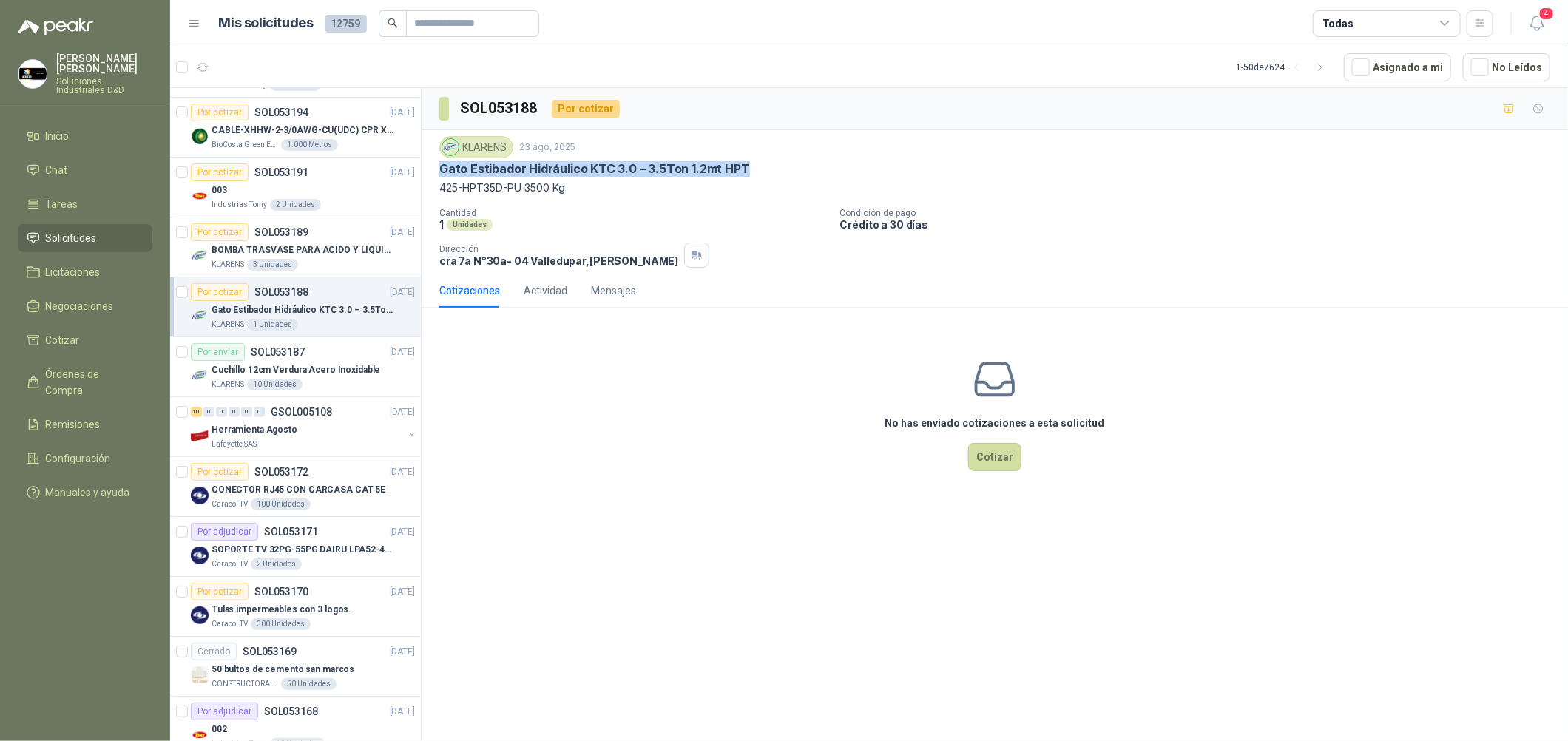
drag, startPoint x: 751, startPoint y: 165, endPoint x: 441, endPoint y: 168, distance: 310.0
click at [441, 168] on div "Gato Estibador Hidráulico KTC 3.0 – 3.5Ton 1.2mt HPT" at bounding box center [995, 168] width 1111 height 16
copy p "Gato Estibador Hidráulico KTC 3.0 – 3.5Ton 1.2mt HPT"
